Goal: Task Accomplishment & Management: Complete application form

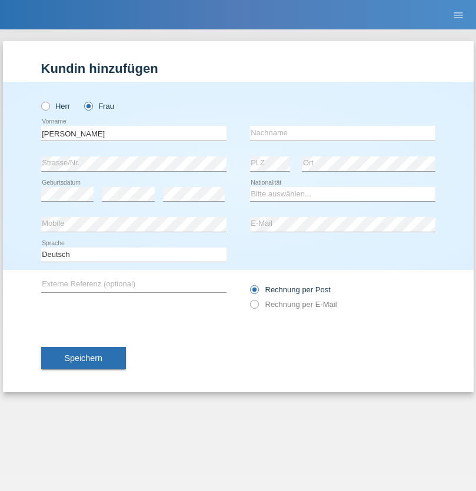
type input "[PERSON_NAME]"
click at [343, 133] on input "text" at bounding box center [342, 133] width 185 height 15
type input "Levis"
select select "CH"
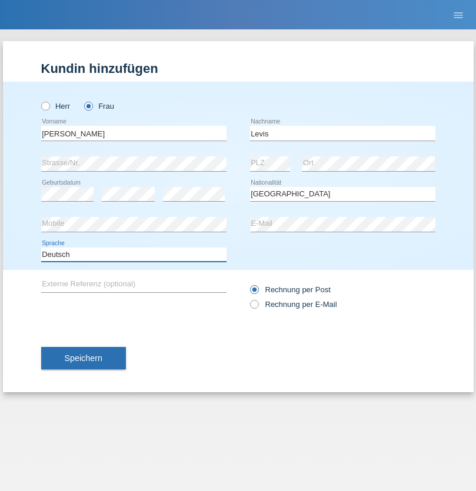
select select "en"
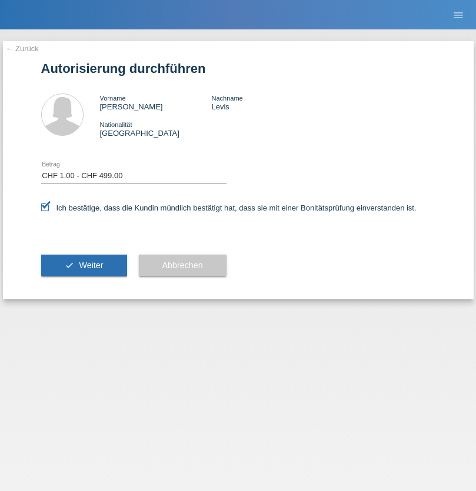
select select "1"
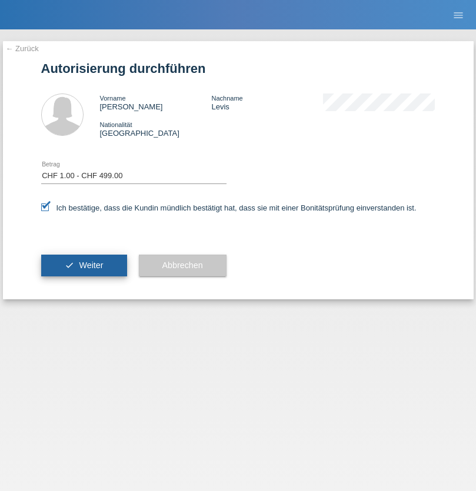
click at [84, 265] on span "Weiter" at bounding box center [91, 265] width 24 height 9
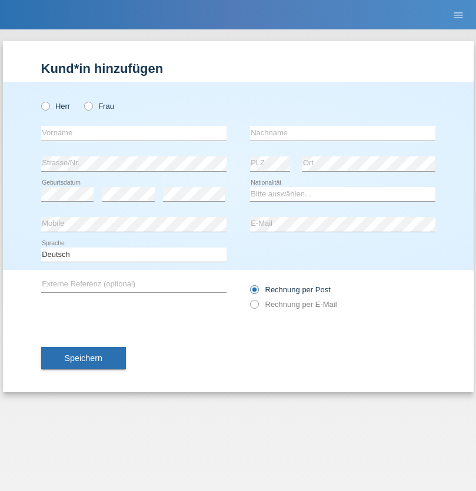
radio input "true"
click at [134, 133] on input "text" at bounding box center [133, 133] width 185 height 15
type input "Danilo"
click at [343, 133] on input "text" at bounding box center [342, 133] width 185 height 15
type input "Neto"
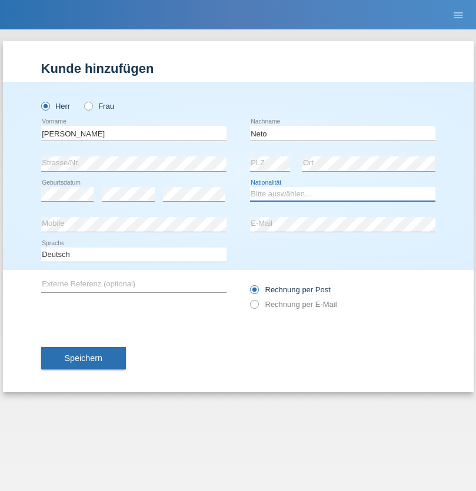
select select "CH"
radio input "true"
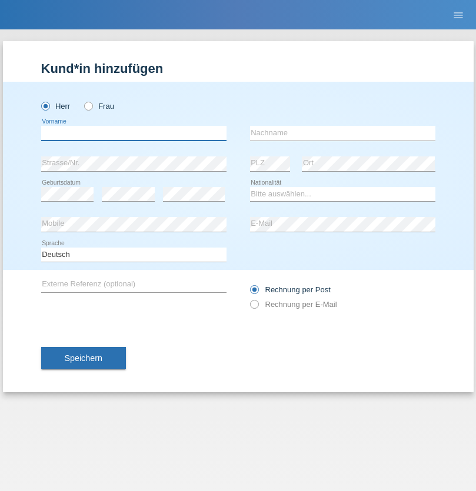
click at [134, 133] on input "text" at bounding box center [133, 133] width 185 height 15
type input "Nicolas"
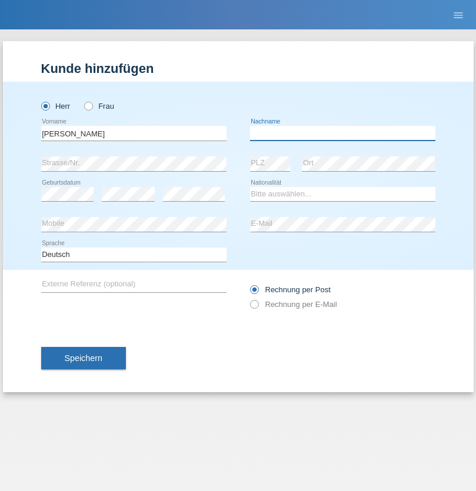
click at [343, 133] on input "text" at bounding box center [342, 133] width 185 height 15
type input "Meier"
select select "CH"
radio input "true"
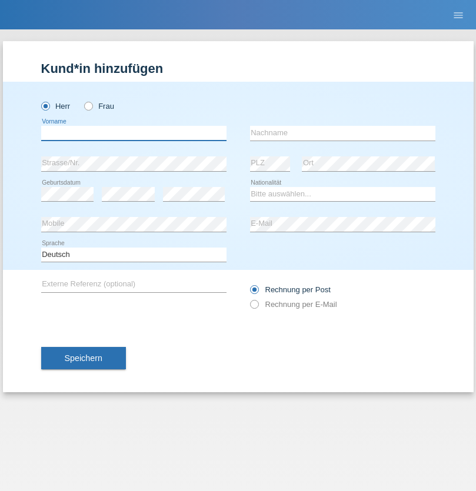
click at [134, 133] on input "text" at bounding box center [133, 133] width 185 height 15
type input "[PERSON_NAME]"
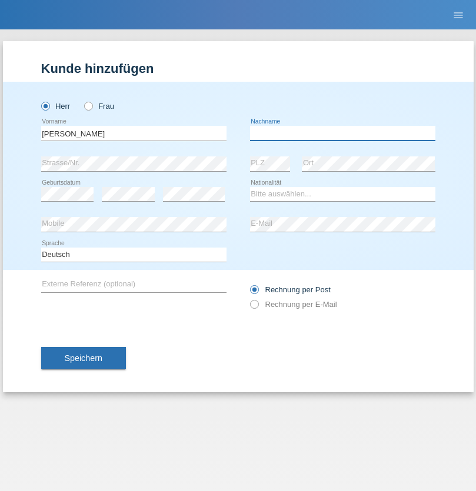
click at [343, 133] on input "text" at bounding box center [342, 133] width 185 height 15
type input "Nydegger"
select select "CH"
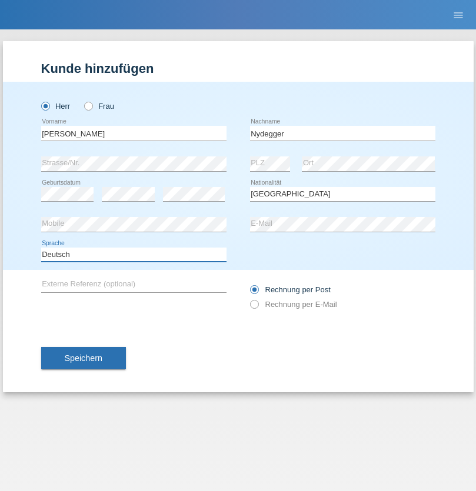
select select "en"
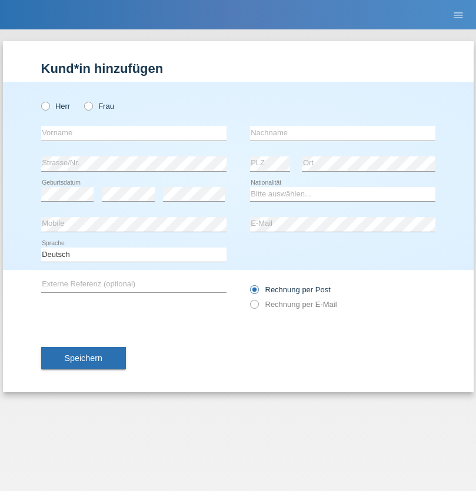
radio input "true"
click at [134, 133] on input "text" at bounding box center [133, 133] width 185 height 15
type input "Corinne"
click at [343, 133] on input "text" at bounding box center [342, 133] width 185 height 15
type input "Nydegger"
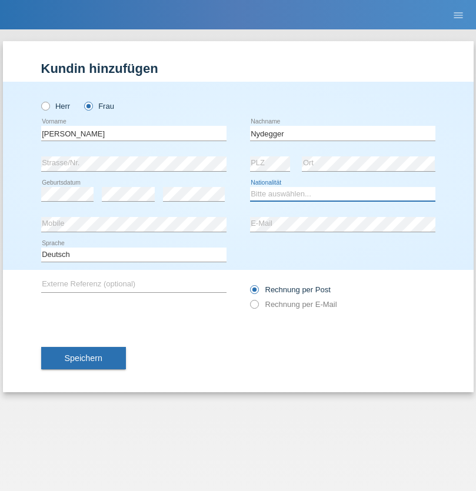
select select "CH"
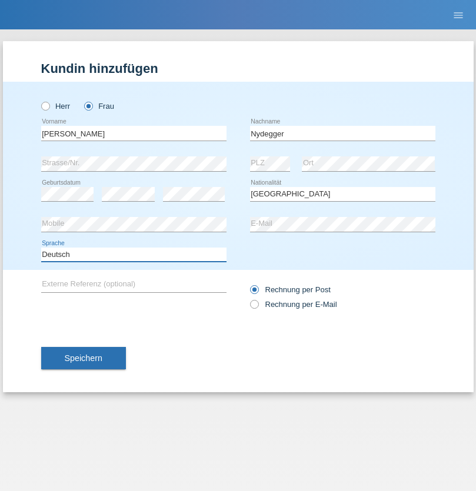
select select "en"
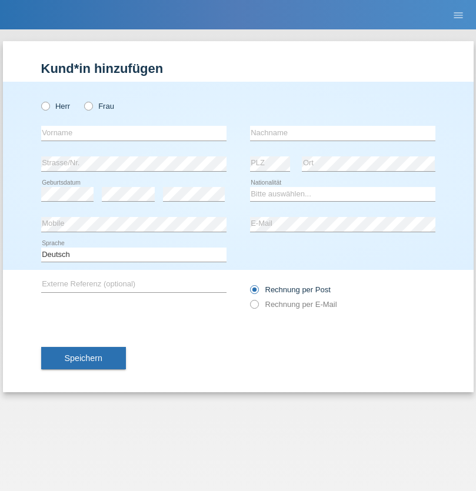
radio input "true"
click at [134, 133] on input "text" at bounding box center [133, 133] width 185 height 15
type input "Goekhan"
click at [343, 133] on input "text" at bounding box center [342, 133] width 185 height 15
type input "Akarsu"
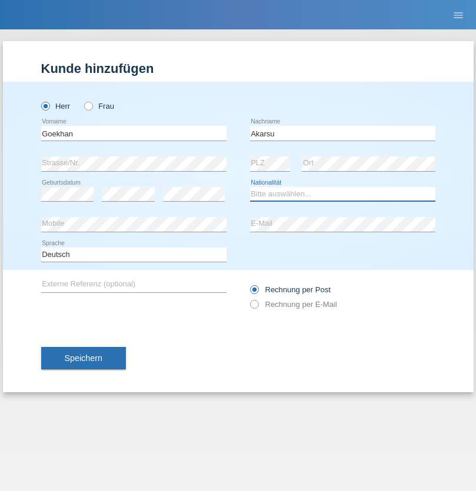
select select "AT"
select select "C"
select select "01"
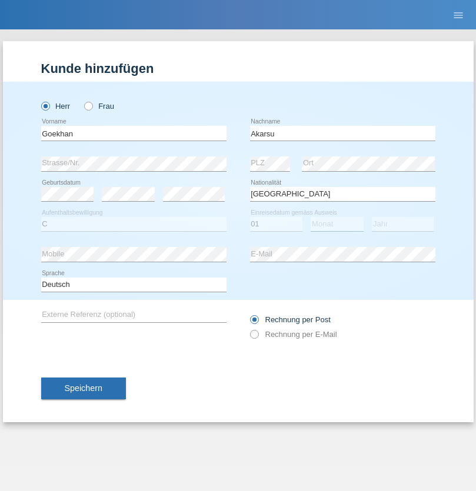
select select "05"
select select "2021"
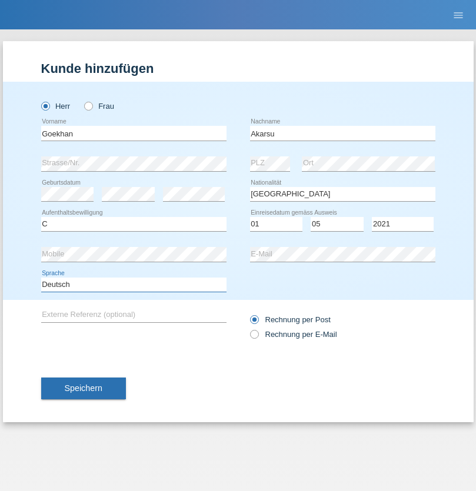
select select "en"
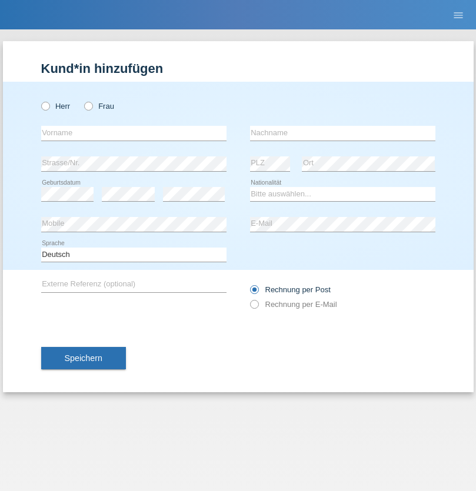
radio input "true"
click at [134, 133] on input "text" at bounding box center [133, 133] width 185 height 15
type input "Daniele"
click at [343, 133] on input "text" at bounding box center [342, 133] width 185 height 15
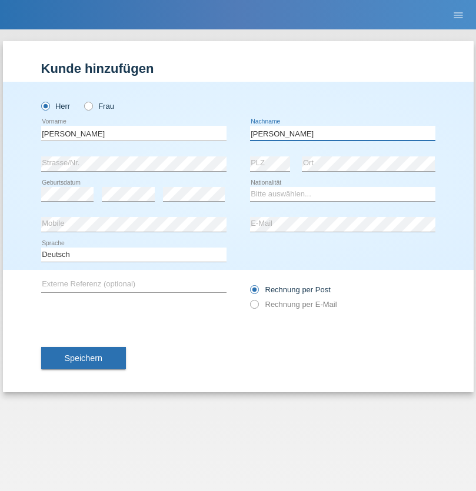
type input "Daniele"
select select "IT"
select select "C"
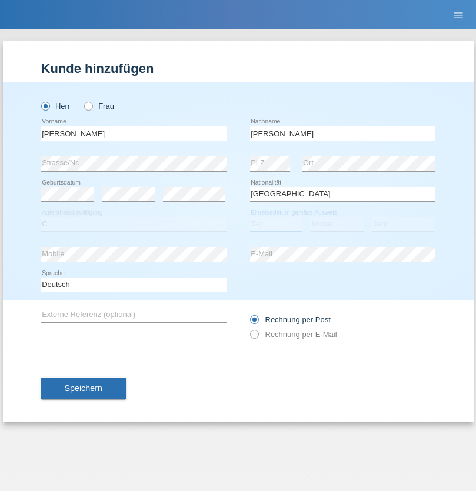
select select "22"
select select "06"
select select "1964"
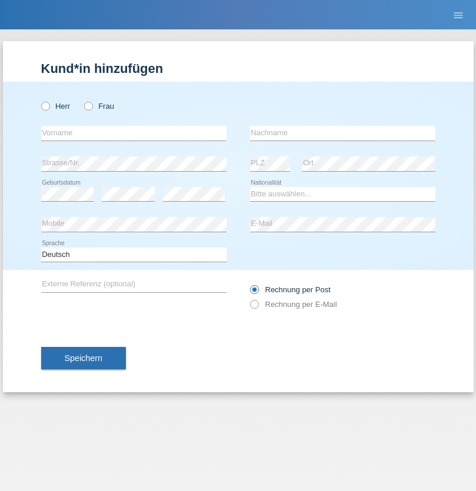
radio input "true"
click at [134, 133] on input "text" at bounding box center [133, 133] width 185 height 15
type input "Carnevale"
click at [343, 133] on input "text" at bounding box center [342, 133] width 185 height 15
type input "Alessio"
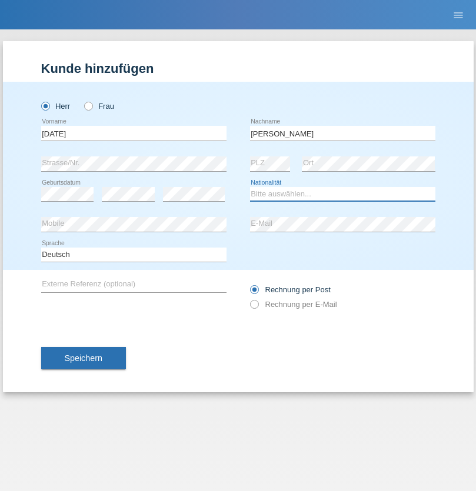
select select "IT"
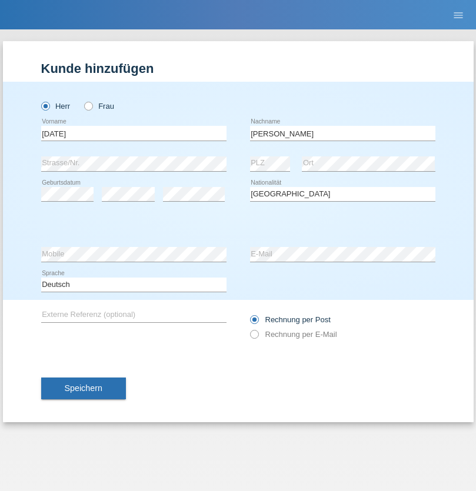
select select "C"
select select "01"
select select "05"
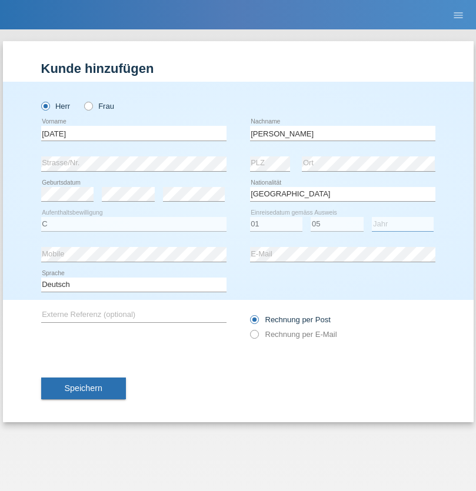
select select "2021"
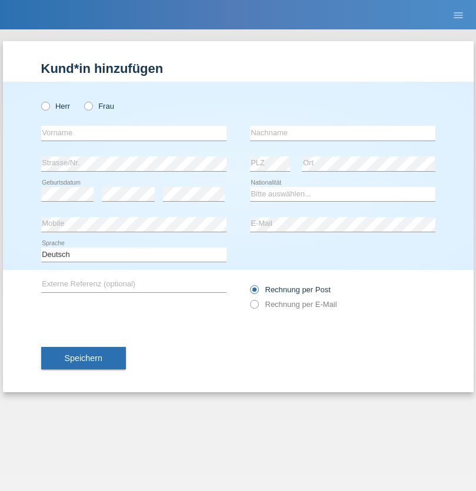
radio input "true"
click at [134, 133] on input "text" at bounding box center [133, 133] width 185 height 15
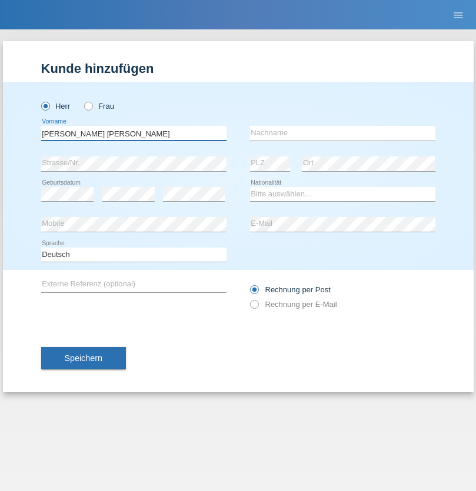
type input "Claudiu Marian"
click at [343, 133] on input "text" at bounding box center [342, 133] width 185 height 15
type input "Cislariu"
select select "CH"
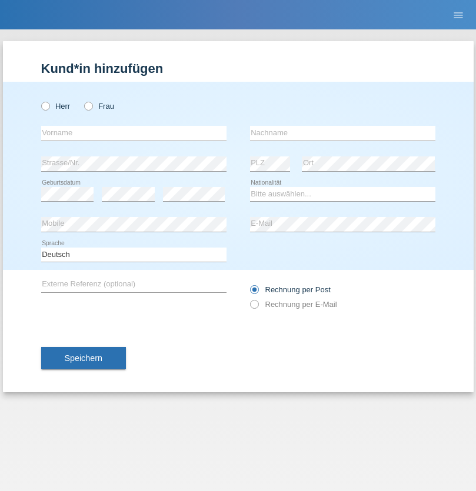
radio input "true"
select select "CH"
radio input "true"
click at [134, 133] on input "text" at bounding box center [133, 133] width 185 height 15
type input "[PERSON_NAME]"
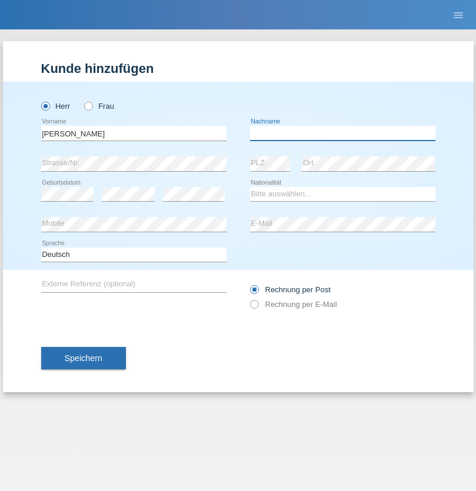
click at [343, 133] on input "text" at bounding box center [342, 133] width 185 height 15
type input "Kappelmayer"
select select "MG"
select select "C"
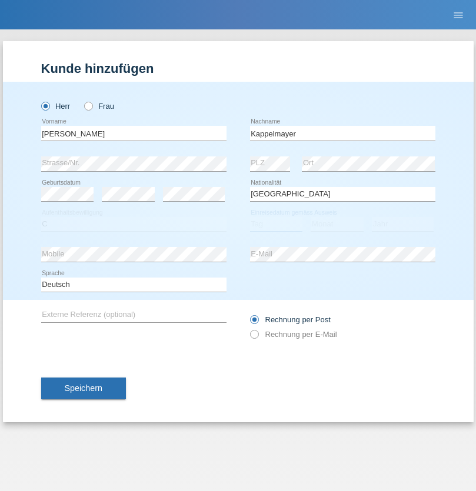
select select "01"
select select "09"
select select "2021"
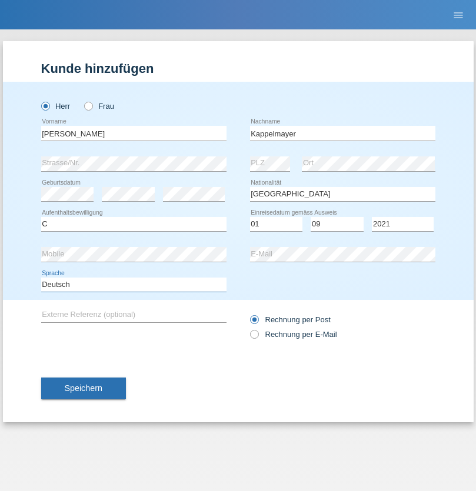
select select "en"
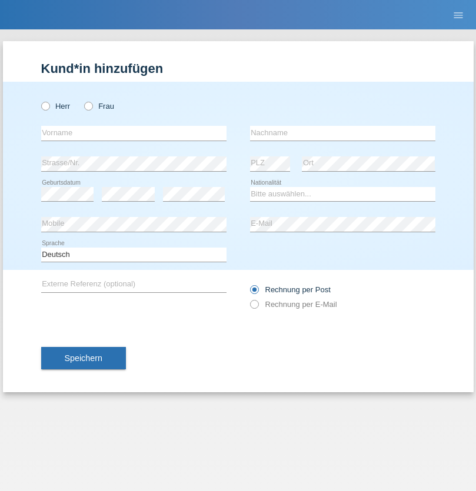
radio input "true"
click at [134, 133] on input "text" at bounding box center [133, 133] width 185 height 15
type input "firat"
click at [343, 133] on input "text" at bounding box center [342, 133] width 185 height 15
type input "kara"
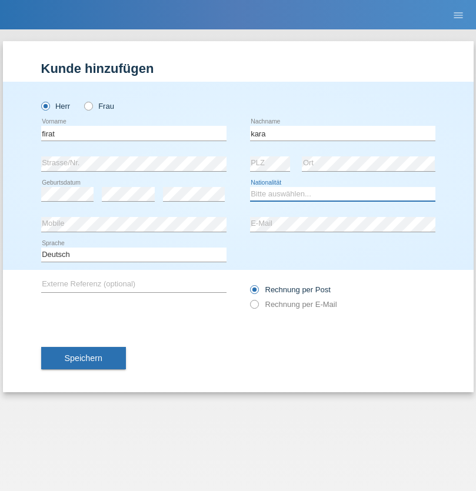
select select "CH"
radio input "true"
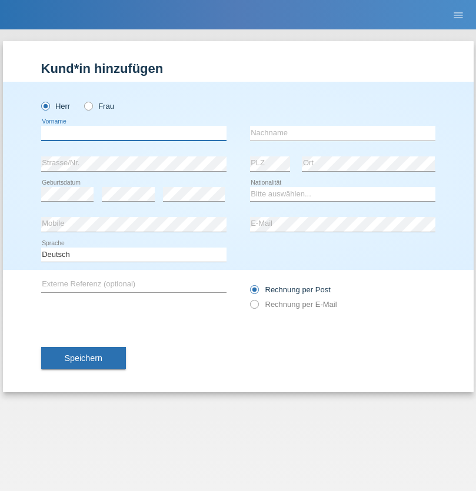
click at [134, 133] on input "text" at bounding box center [133, 133] width 185 height 15
type input "[PERSON_NAME]"
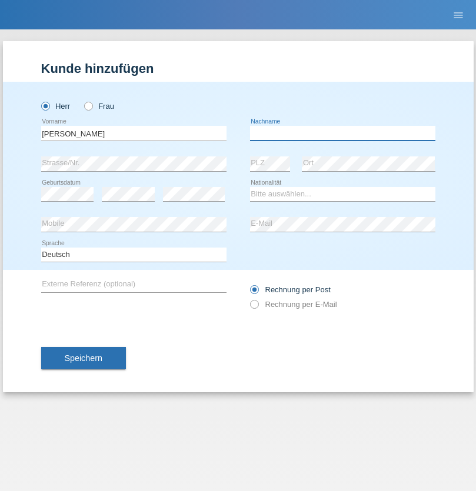
click at [343, 133] on input "text" at bounding box center [342, 133] width 185 height 15
type input "Panda nzinga"
select select "MN"
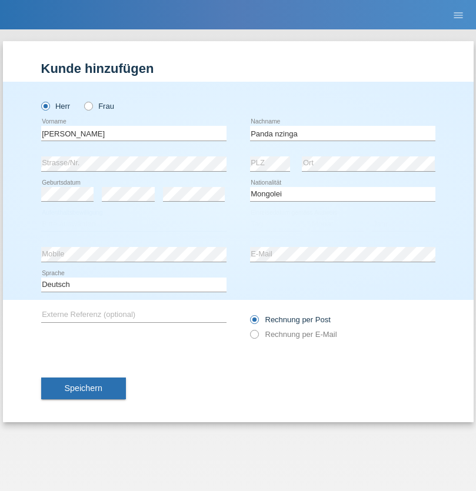
select select "C"
select select "28"
select select "11"
select select "2001"
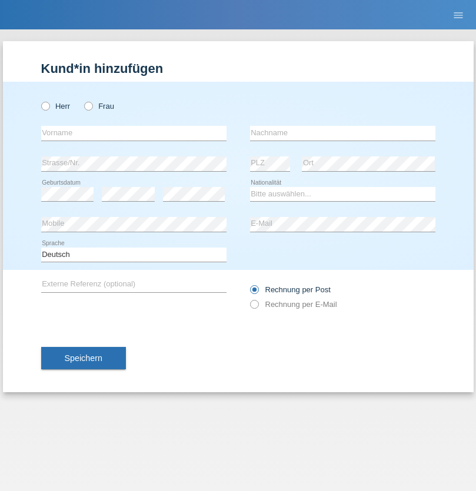
radio input "true"
select select "HU"
select select "C"
select select "30"
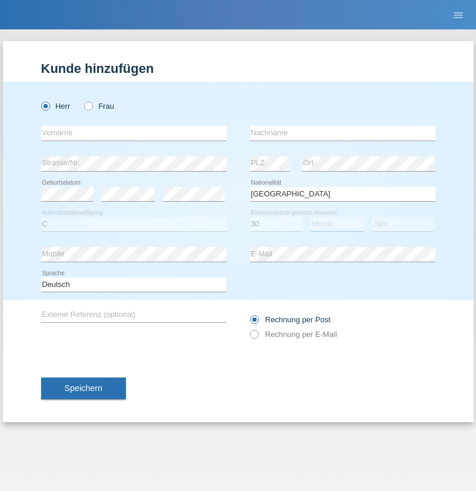
select select "10"
select select "2021"
